Goal: Navigation & Orientation: Find specific page/section

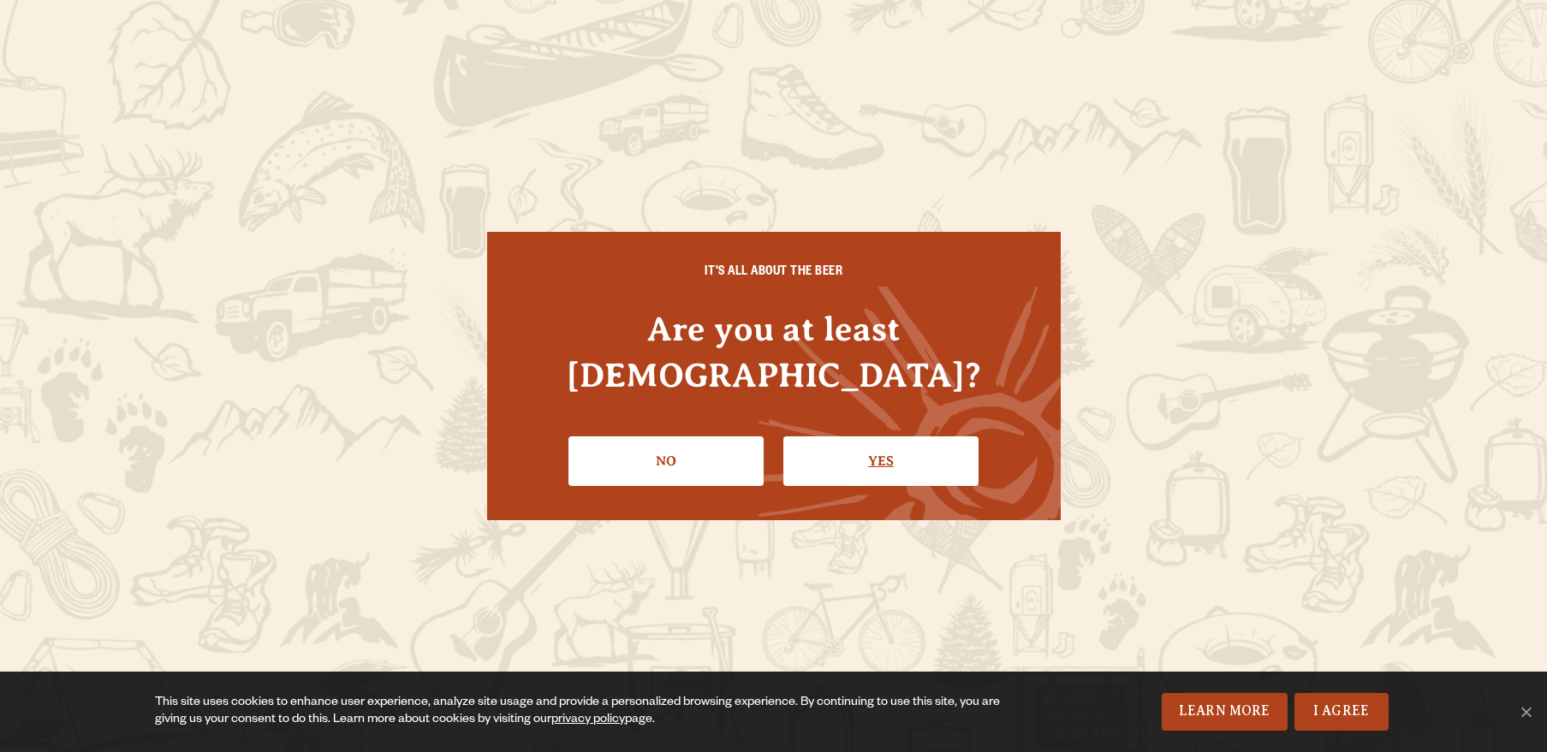
click at [900, 443] on link "Yes" at bounding box center [880, 462] width 195 height 50
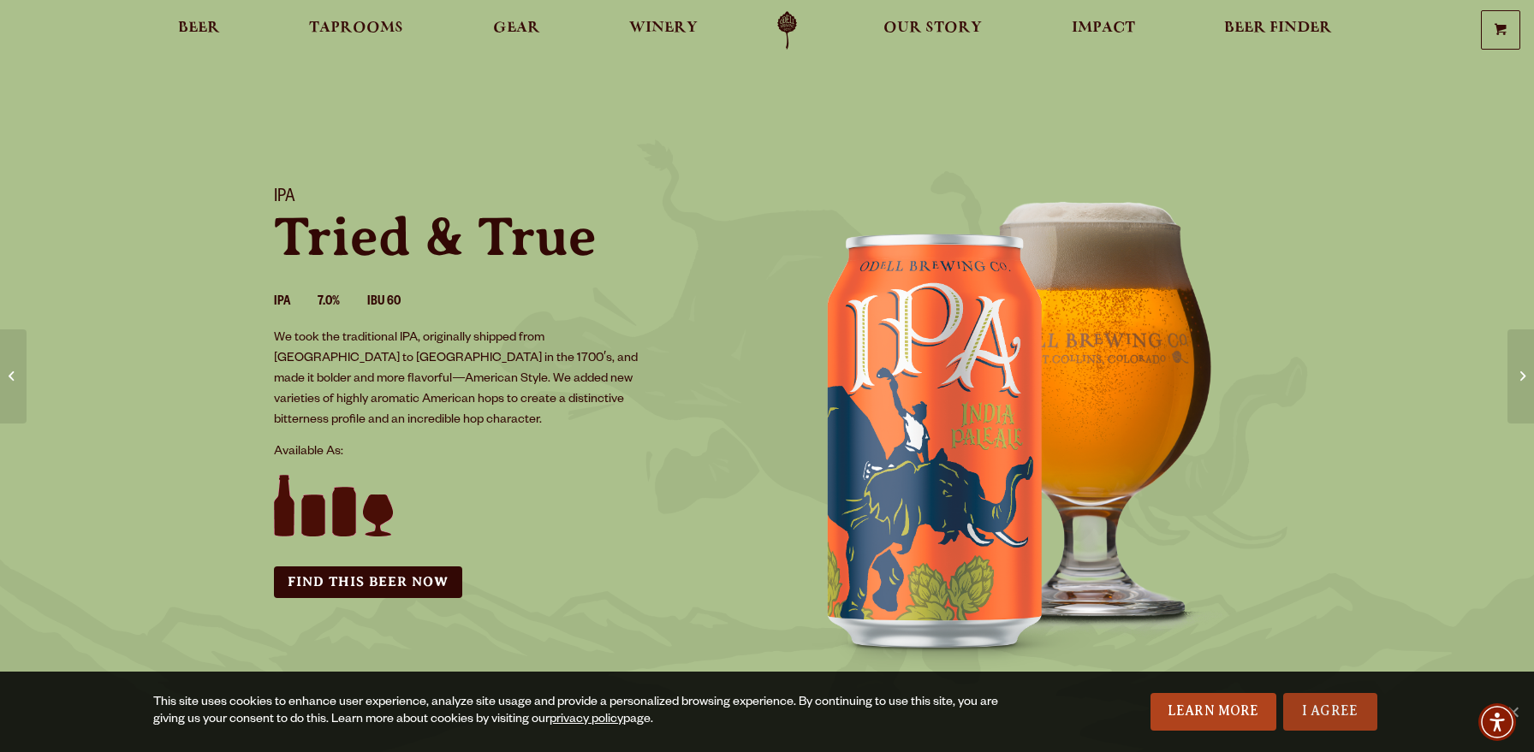
click at [1344, 713] on link "I Agree" at bounding box center [1330, 712] width 94 height 38
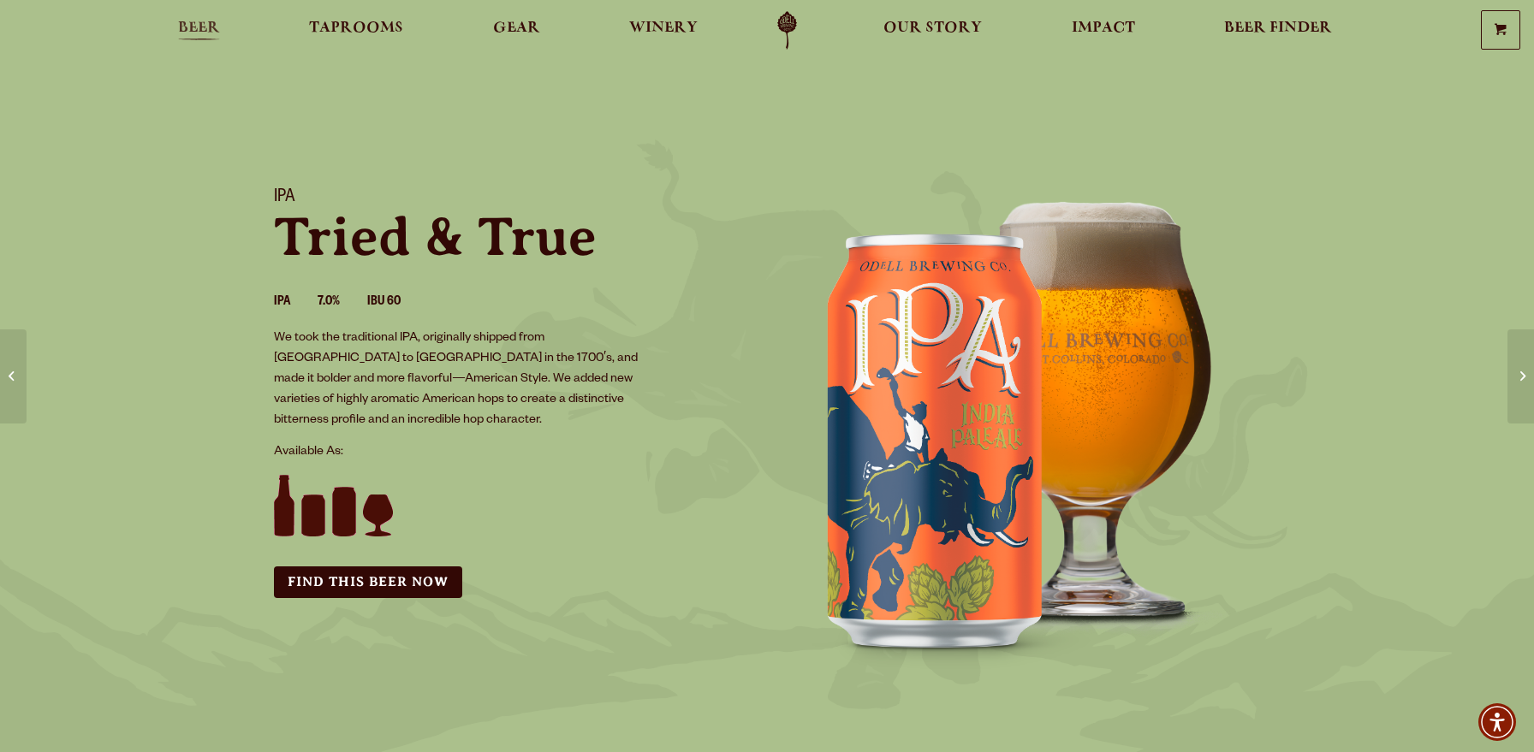
click at [197, 27] on span "Beer" at bounding box center [199, 28] width 42 height 14
